Goal: Task Accomplishment & Management: Manage account settings

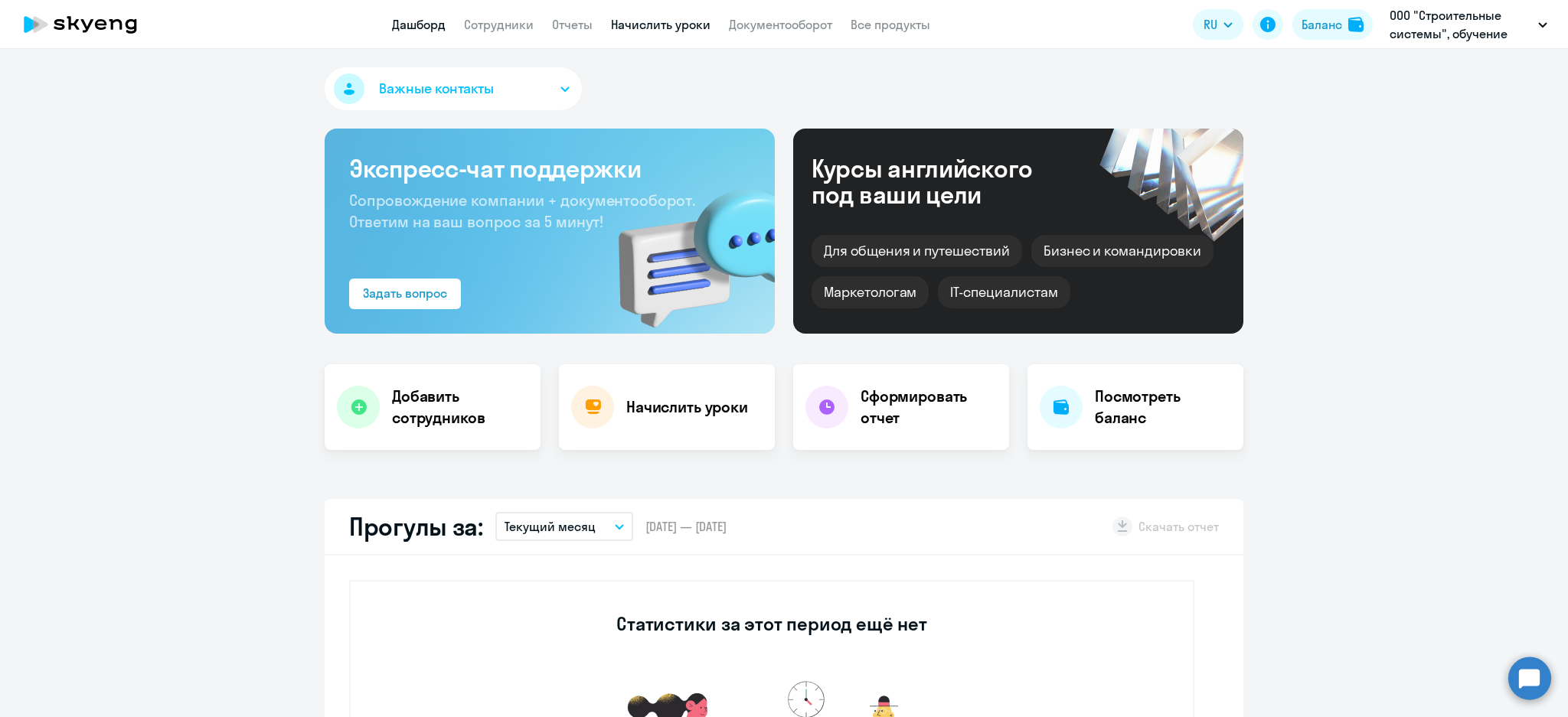
click at [676, 26] on link "Начислить уроки" at bounding box center [660, 24] width 100 height 15
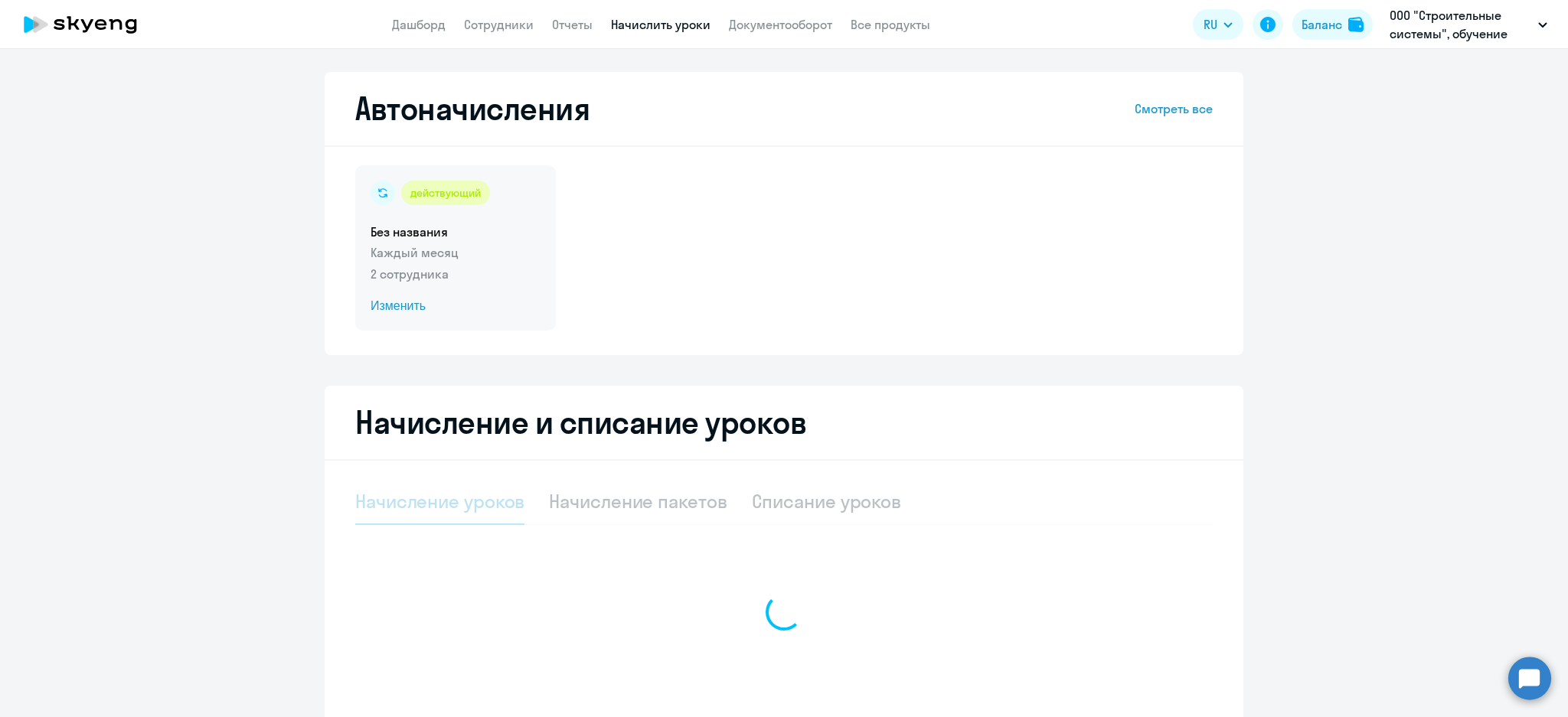
select select "10"
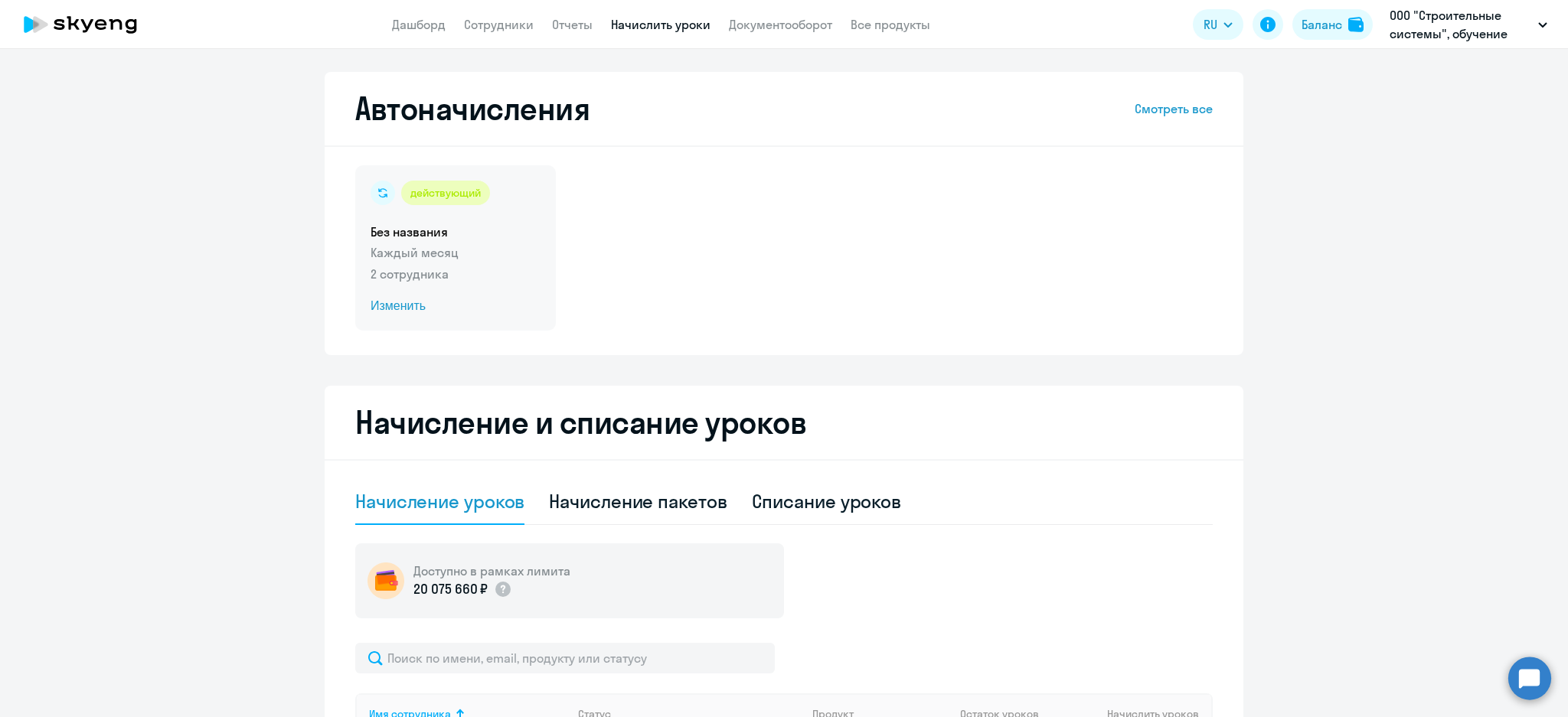
click at [462, 248] on p "Каждый месяц" at bounding box center [455, 252] width 170 height 18
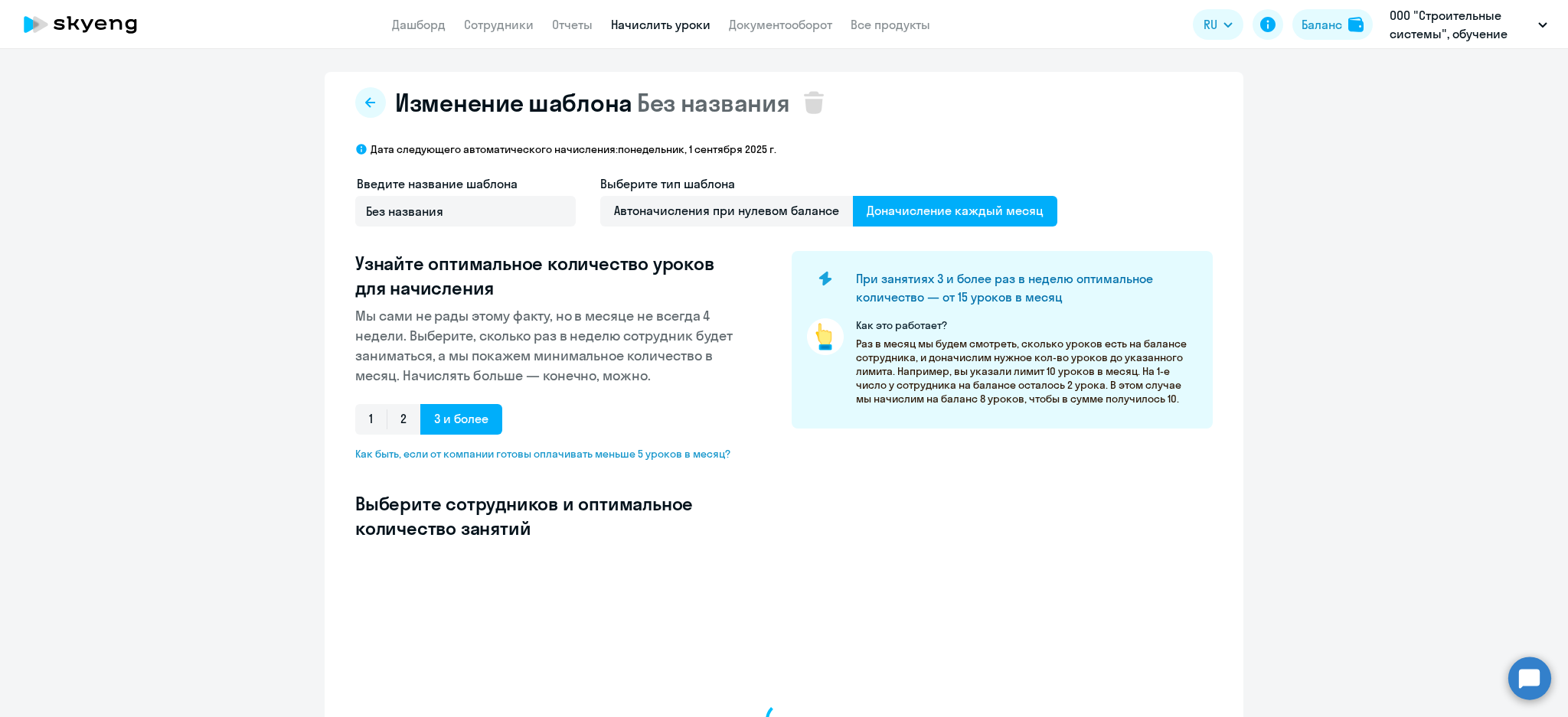
select select "10"
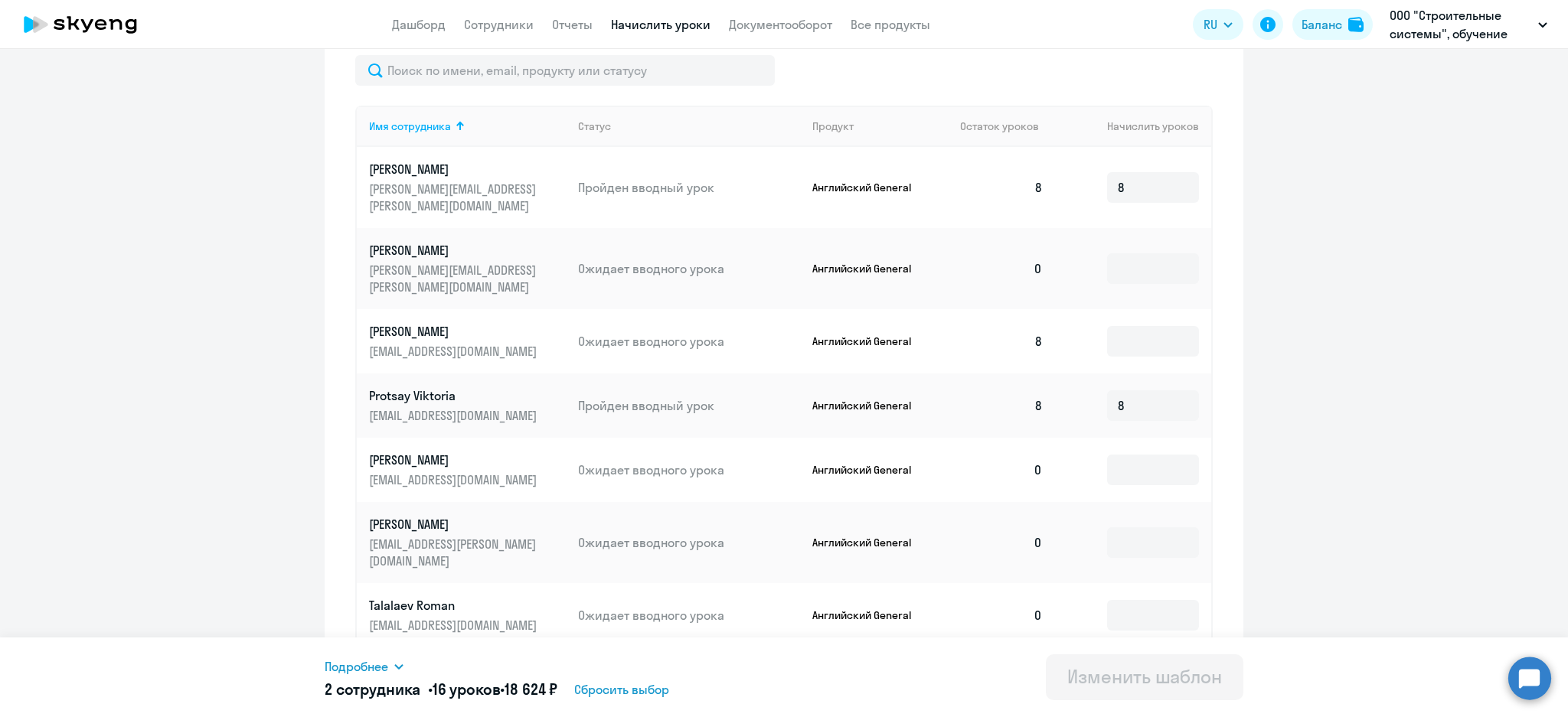
scroll to position [612, 0]
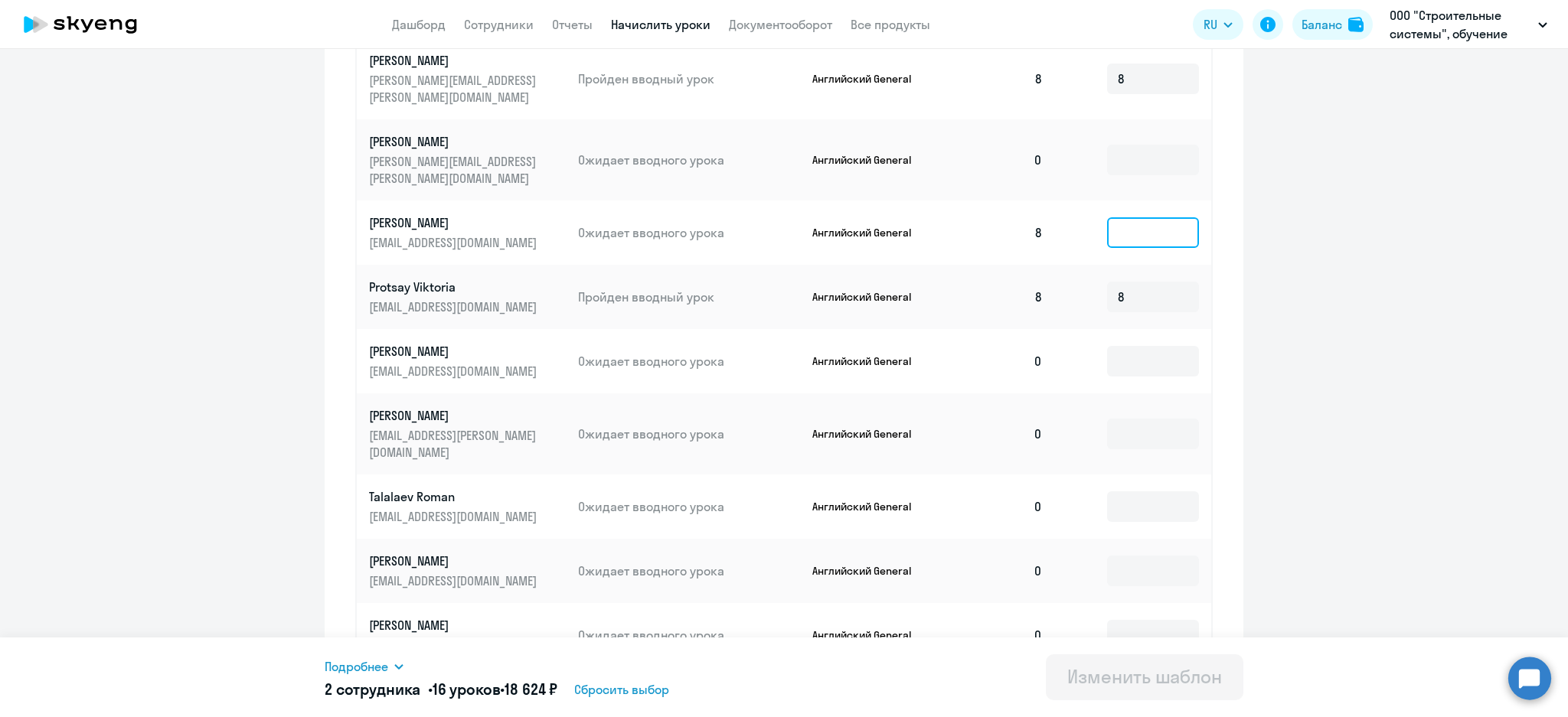
click at [1121, 218] on input at bounding box center [1153, 233] width 92 height 31
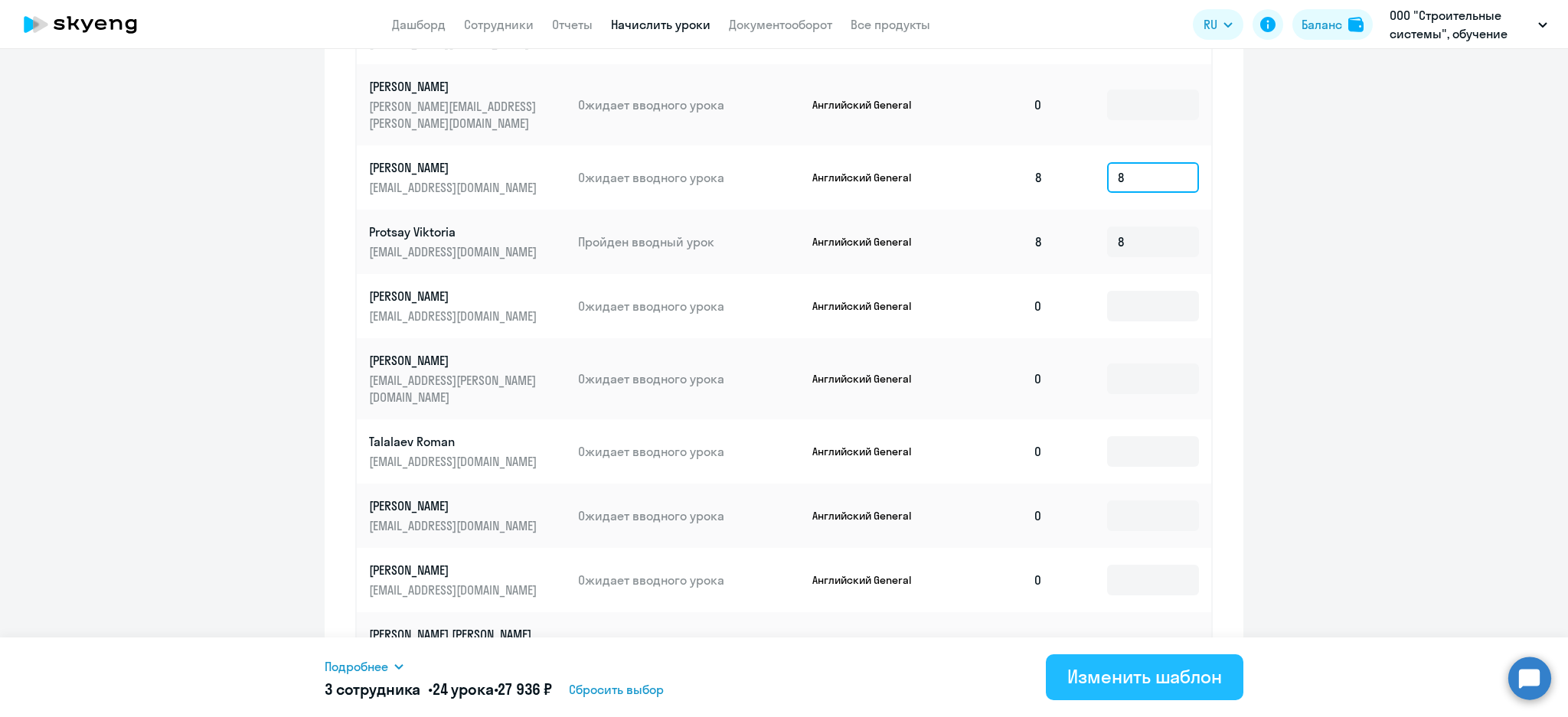
scroll to position [714, 0]
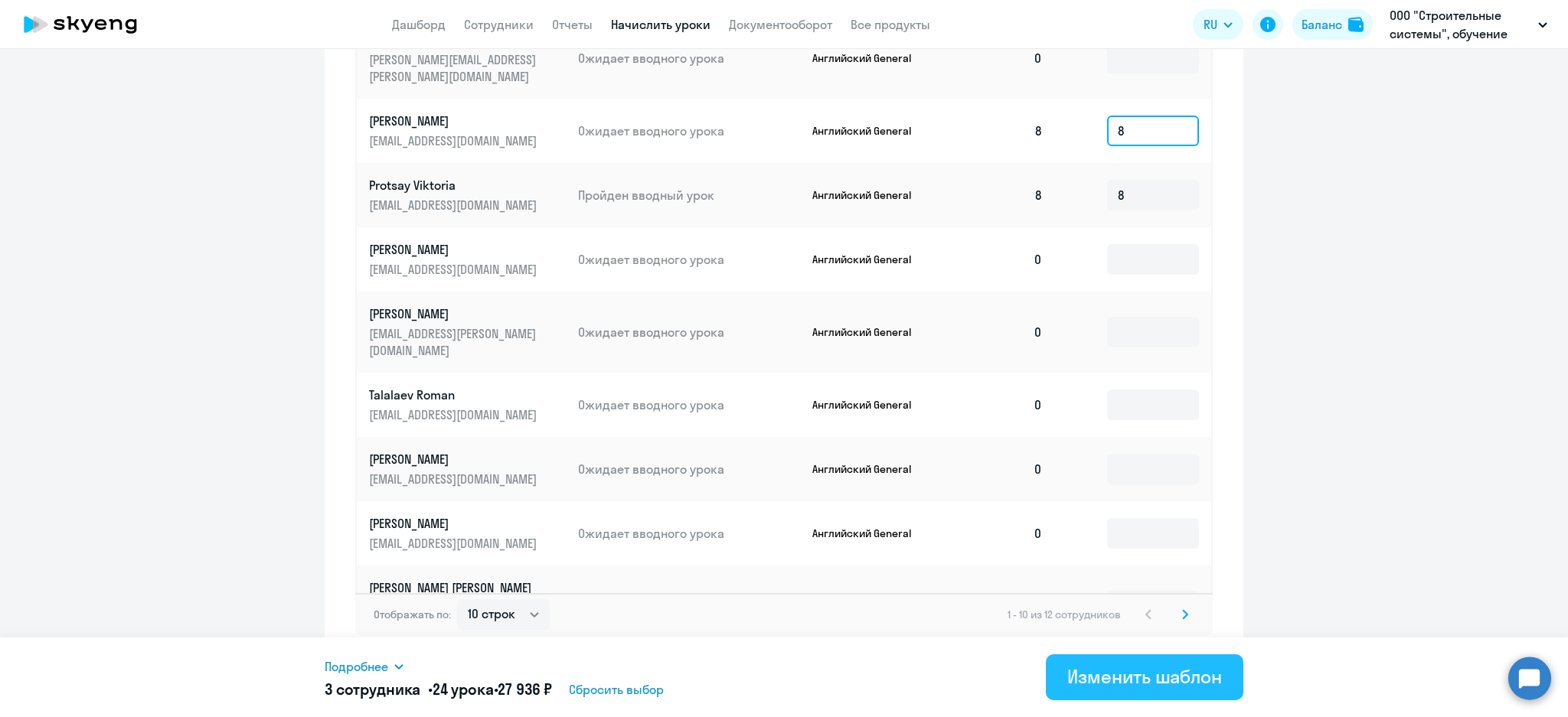
type input "8"
click at [1174, 677] on div "Изменить шаблон" at bounding box center [1144, 676] width 154 height 25
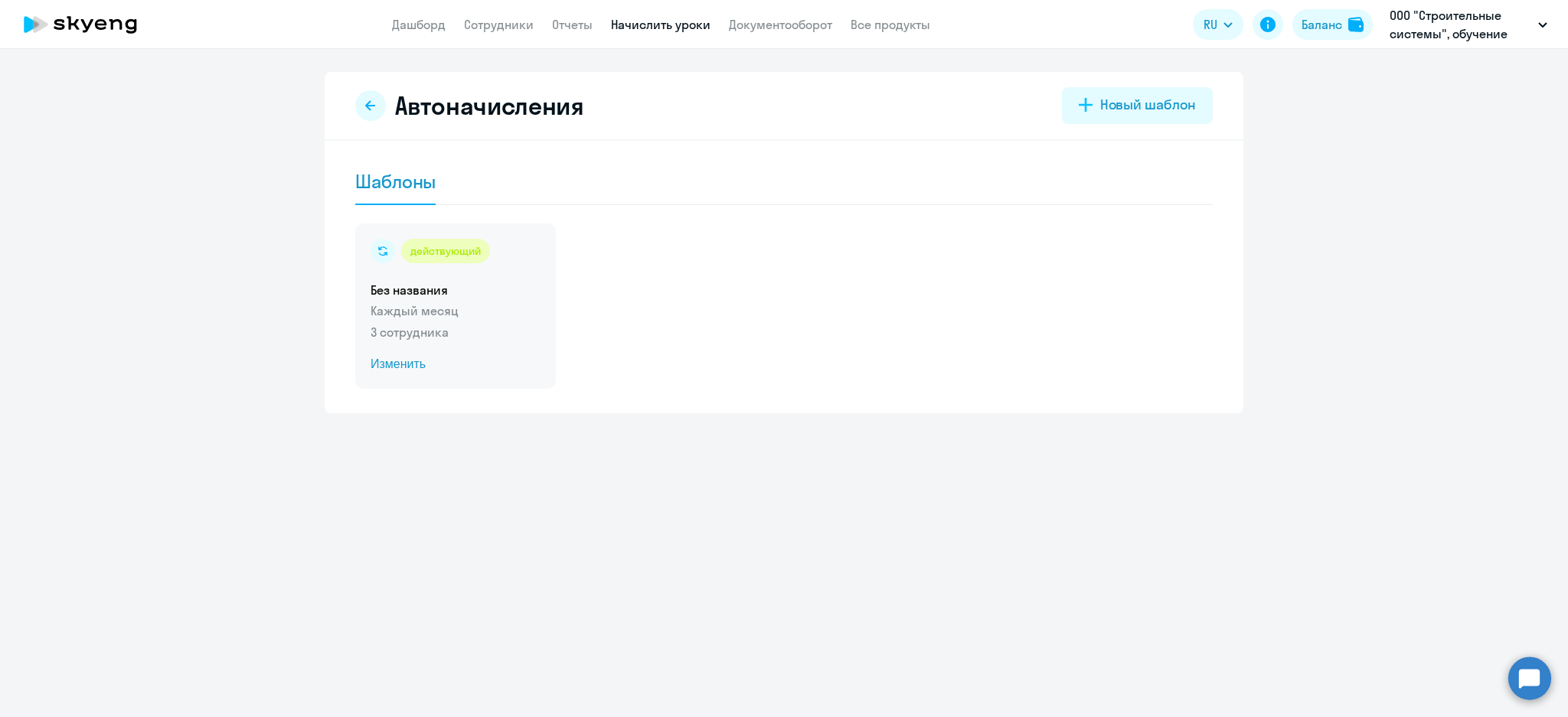
click at [496, 291] on h5 "Без названия" at bounding box center [455, 290] width 170 height 17
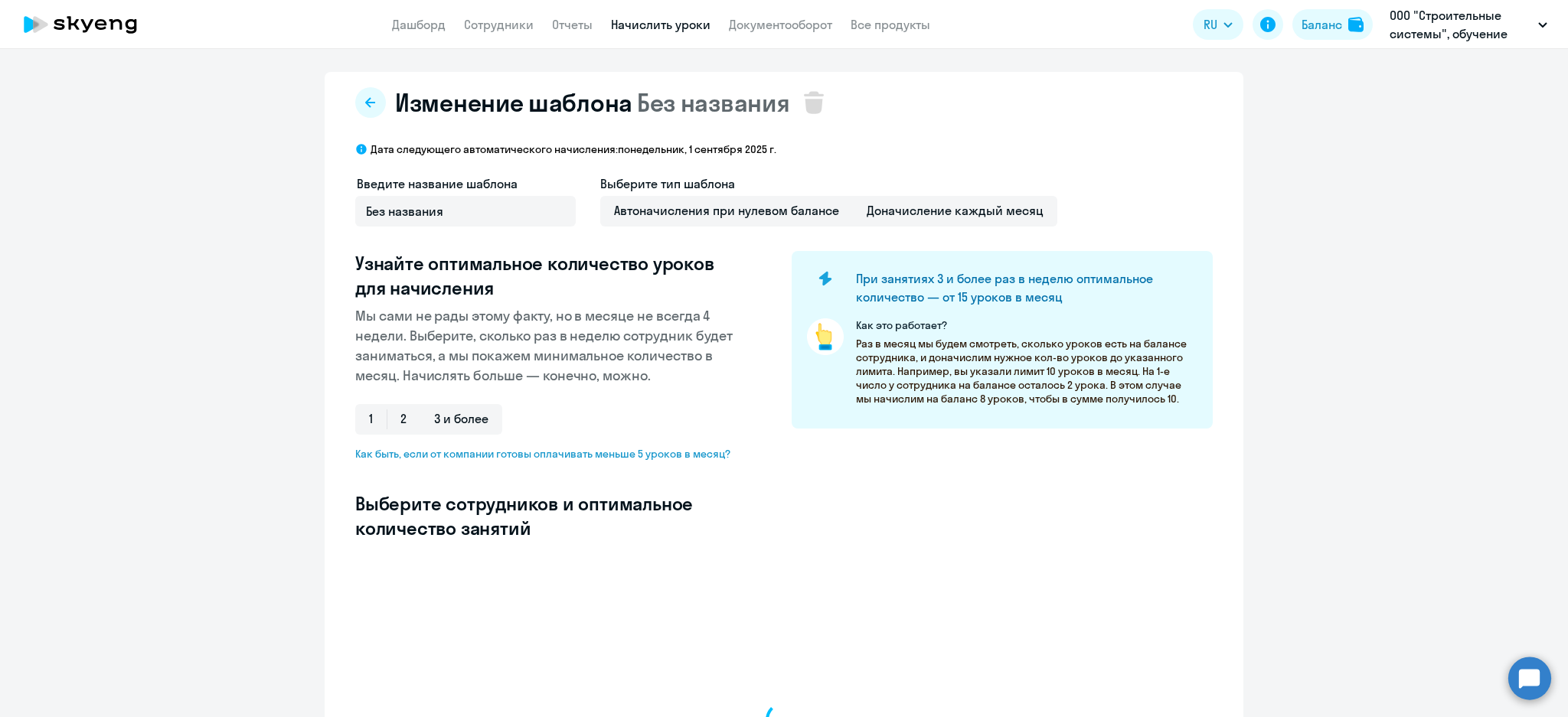
select select "10"
